Goal: Task Accomplishment & Management: Understand process/instructions

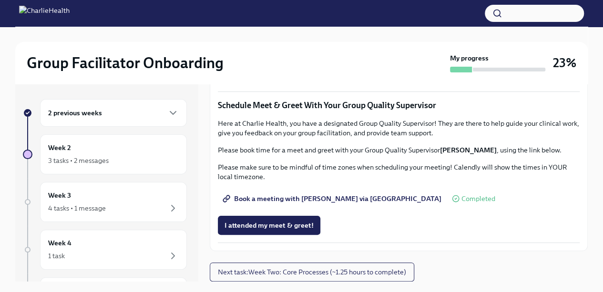
scroll to position [923, 0]
click at [370, 279] on button "Next task : Week Two: Core Processes (~1.25 hours to complete)" at bounding box center [312, 272] width 205 height 19
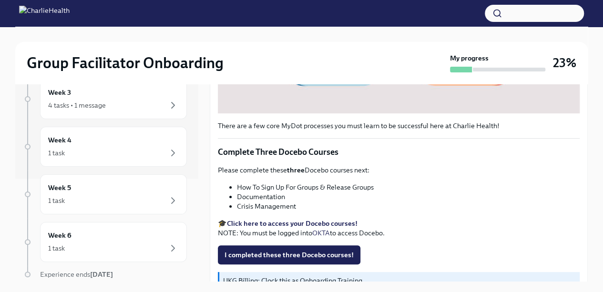
scroll to position [81, 0]
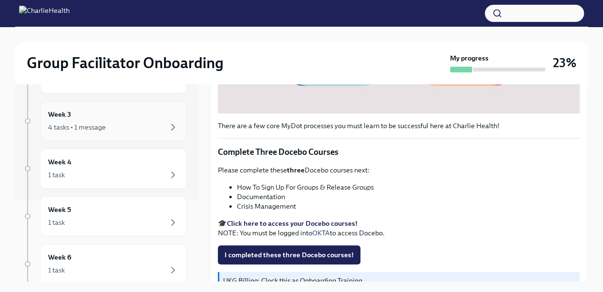
click at [151, 124] on div "4 tasks • 1 message" at bounding box center [113, 127] width 131 height 11
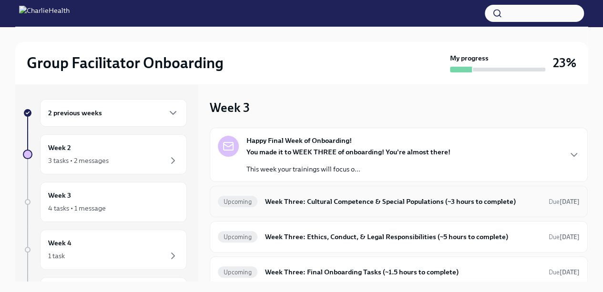
click at [292, 204] on h6 "Week Three: Cultural Competence & Special Populations (~3 hours to complete)" at bounding box center [403, 201] width 276 height 10
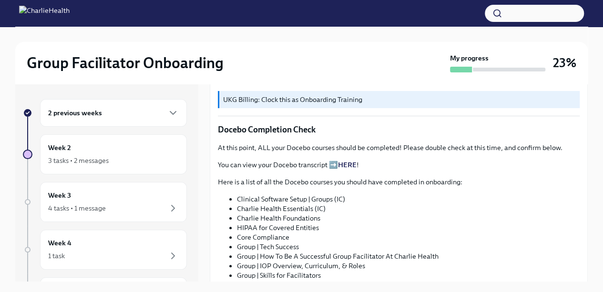
scroll to position [442, 0]
click at [262, 254] on li "Group | How To Be A Successful Group Facilitator At Charlie Health" at bounding box center [408, 256] width 343 height 10
click at [264, 251] on li "Group | How To Be A Successful Group Facilitator At Charlie Health" at bounding box center [408, 256] width 343 height 10
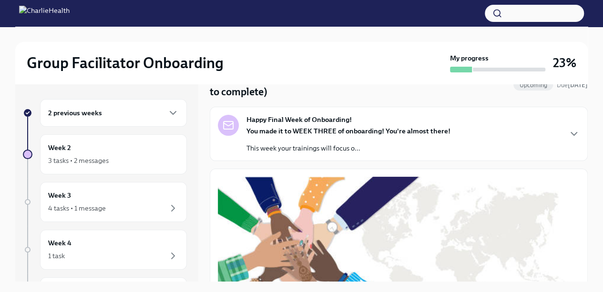
scroll to position [0, 0]
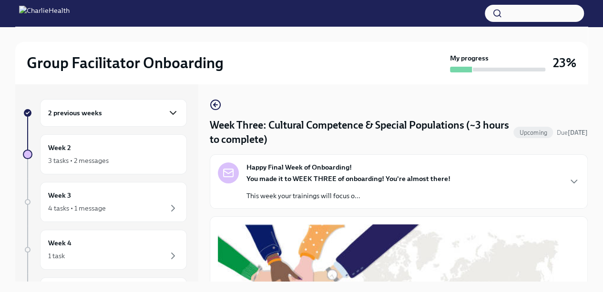
click at [167, 113] on icon "button" at bounding box center [172, 112] width 11 height 11
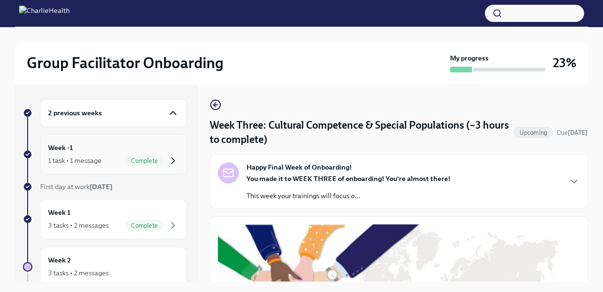
click at [167, 156] on icon "button" at bounding box center [172, 160] width 11 height 11
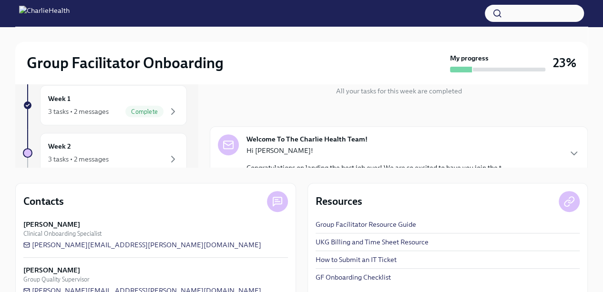
scroll to position [136, 0]
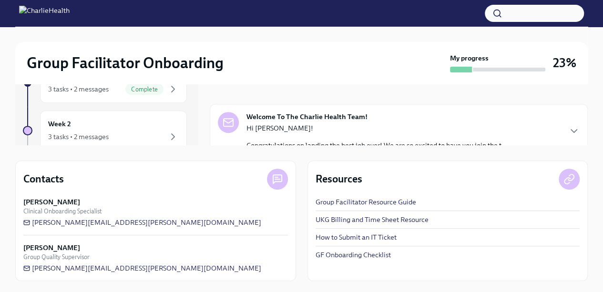
click at [412, 128] on p "Hi [PERSON_NAME]!" at bounding box center [377, 129] width 261 height 10
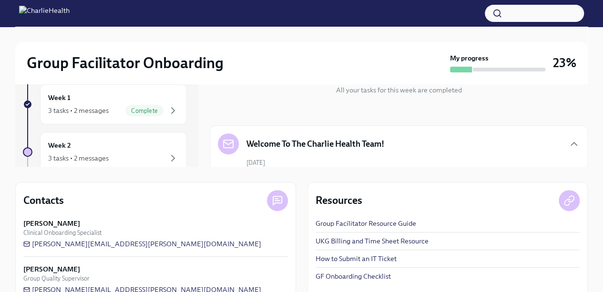
scroll to position [114, 0]
click at [543, 185] on div "Resources Group Facilitator Resource Guide UKG Billing and Time Sheet Resource …" at bounding box center [448, 243] width 281 height 121
click at [585, 171] on div "2 previous weeks Week -1 1 task • 1 message Complete First day at work [DATE] W…" at bounding box center [301, 136] width 573 height 334
click at [588, 163] on div "Group Facilitator Onboarding My progress 23% 2 previous weeks Week -1 1 task • …" at bounding box center [301, 113] width 603 height 403
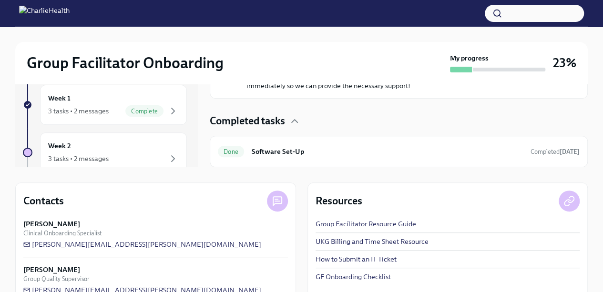
scroll to position [528, 0]
click at [439, 146] on div "Done Software Set-Up Completed [DATE]" at bounding box center [399, 151] width 362 height 15
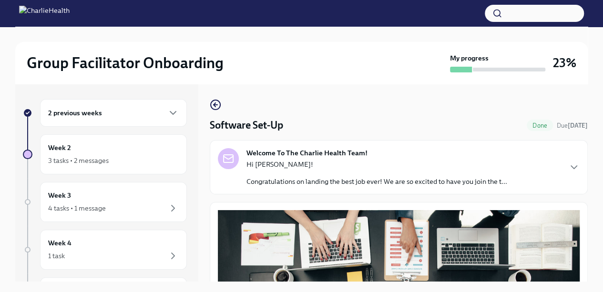
click at [167, 113] on icon "button" at bounding box center [172, 112] width 11 height 11
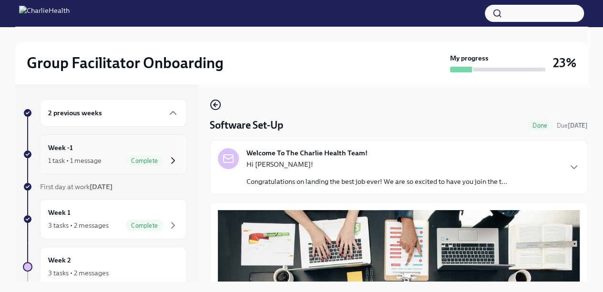
click at [167, 162] on icon "button" at bounding box center [172, 160] width 11 height 11
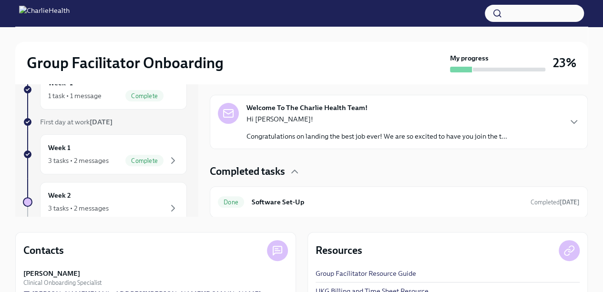
scroll to position [50, 0]
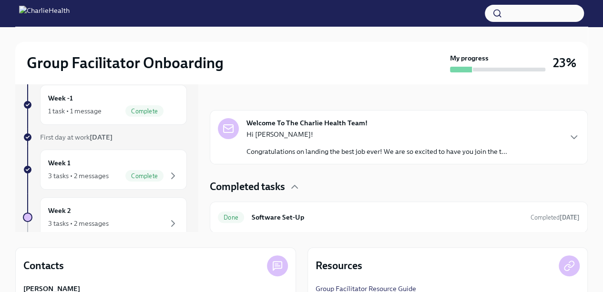
click at [152, 180] on div "Complete" at bounding box center [144, 175] width 38 height 11
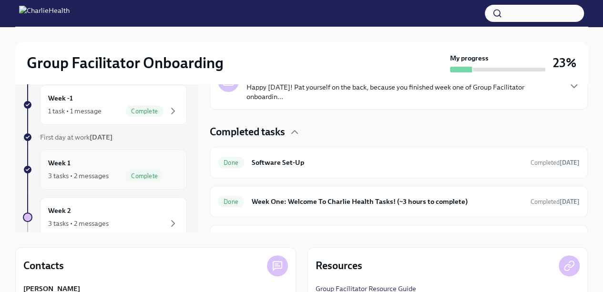
scroll to position [203, 0]
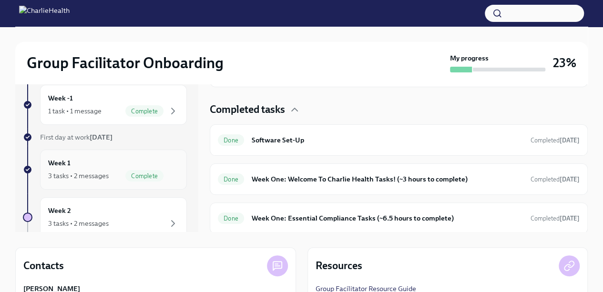
click at [274, 217] on h6 "Week One: Essential Compliance Tasks (~6.5 hours to complete)" at bounding box center [387, 218] width 271 height 10
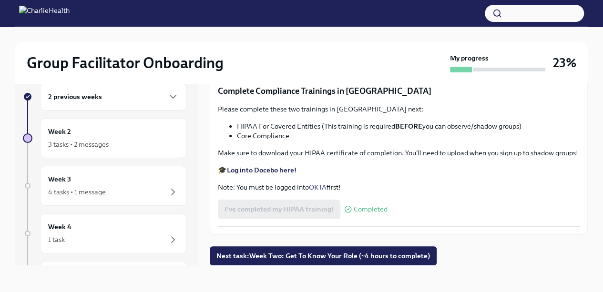
scroll to position [2194, 0]
